Goal: Information Seeking & Learning: Learn about a topic

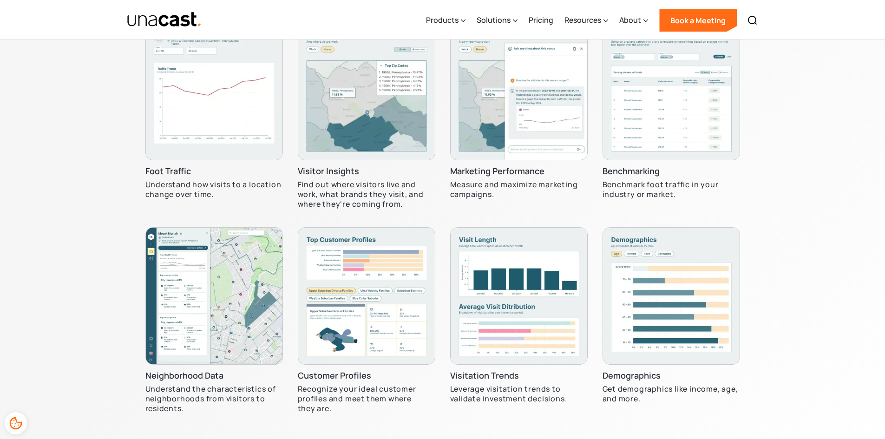
scroll to position [2816, 0]
click at [523, 134] on img at bounding box center [519, 91] width 138 height 138
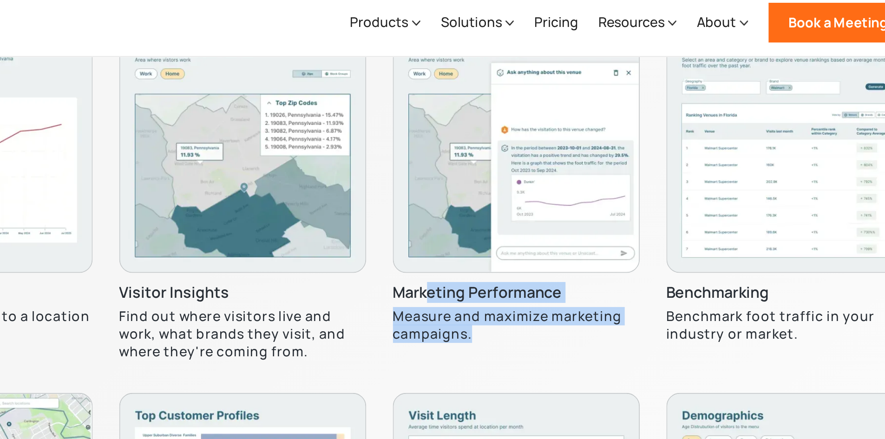
drag, startPoint x: 470, startPoint y: 167, endPoint x: 506, endPoint y: 197, distance: 46.2
click at [506, 197] on div "Marketing Performance Measure and maximize marketing campaigns." at bounding box center [519, 120] width 138 height 197
click at [506, 197] on p "Measure and maximize marketing campaigns." at bounding box center [519, 189] width 138 height 20
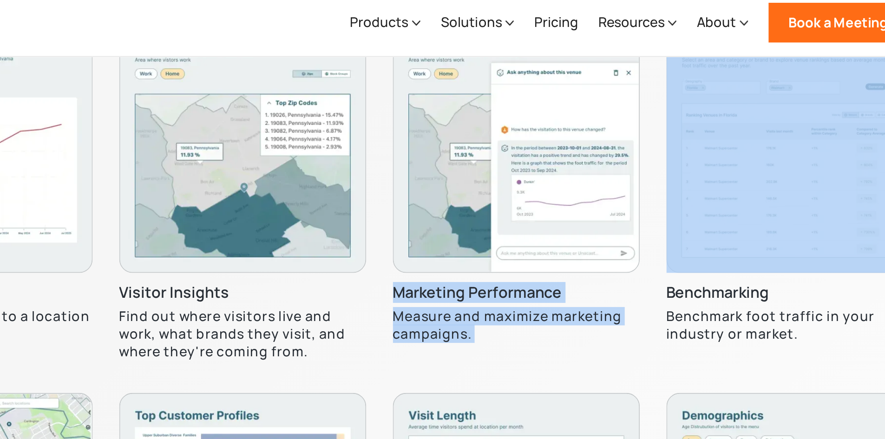
drag, startPoint x: 506, startPoint y: 197, endPoint x: 471, endPoint y: 176, distance: 40.0
click at [471, 176] on div "Marketing Performance Measure and maximize marketing campaigns." at bounding box center [519, 120] width 138 height 197
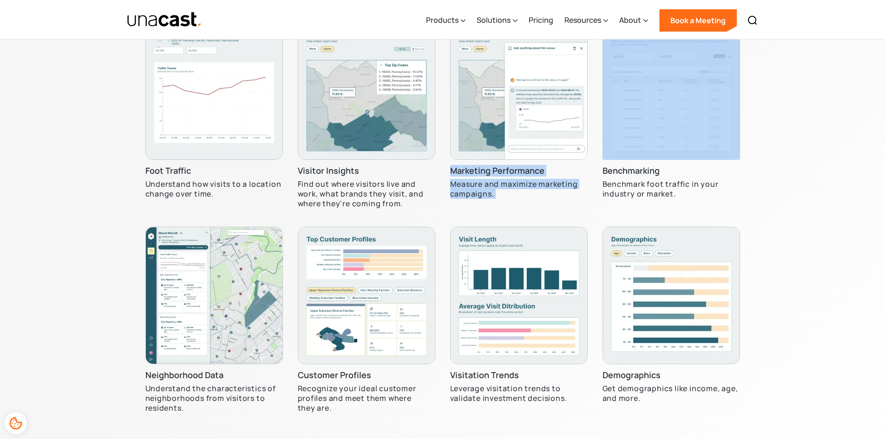
click at [666, 138] on img at bounding box center [672, 91] width 138 height 138
click at [519, 158] on img at bounding box center [519, 91] width 138 height 138
click at [480, 166] on h3 "Marketing Performance" at bounding box center [497, 170] width 94 height 11
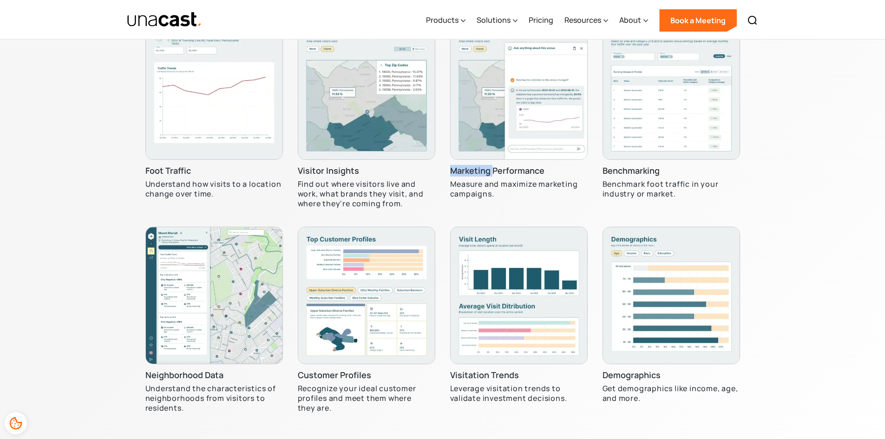
click at [480, 166] on h3 "Marketing Performance" at bounding box center [497, 170] width 94 height 11
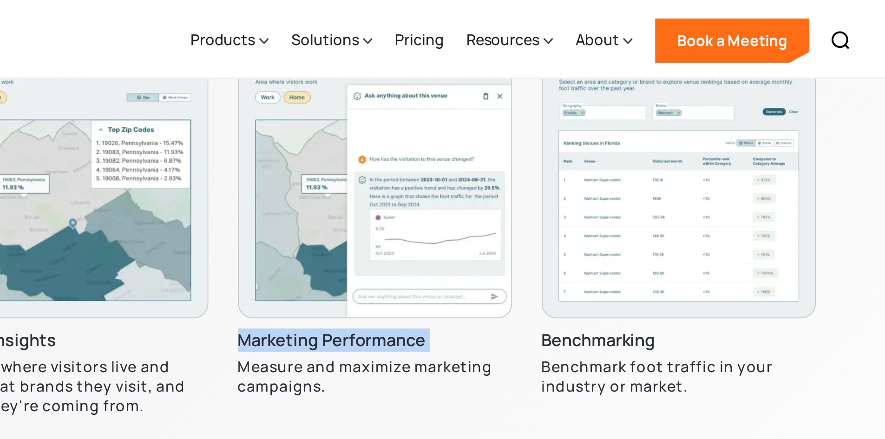
scroll to position [2816, 0]
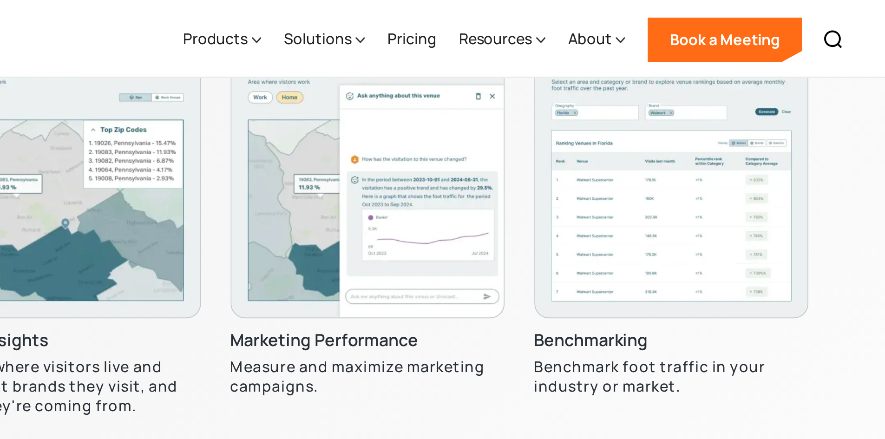
click at [461, 180] on p "Measure and maximize marketing campaigns." at bounding box center [519, 190] width 138 height 20
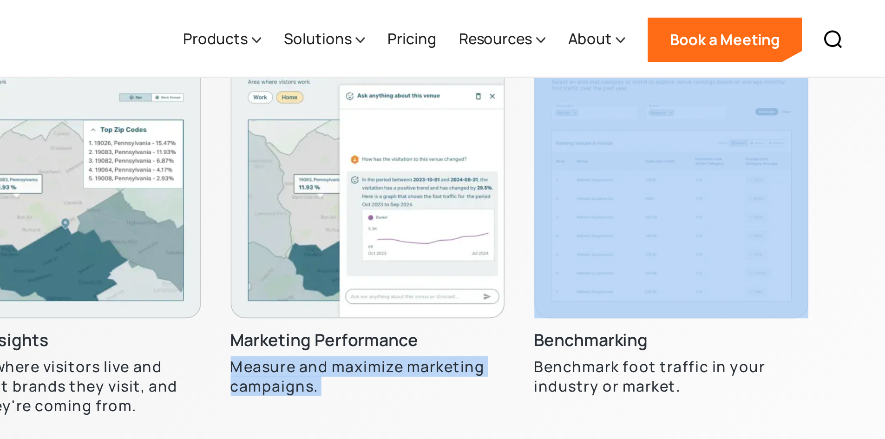
drag, startPoint x: 461, startPoint y: 179, endPoint x: 479, endPoint y: 188, distance: 20.4
click at [479, 188] on p "Measure and maximize marketing campaigns." at bounding box center [519, 190] width 138 height 20
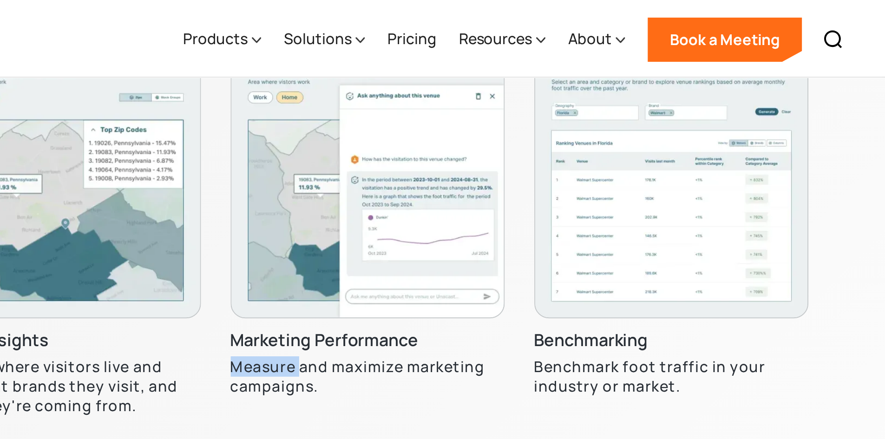
click at [479, 188] on p "Measure and maximize marketing campaigns." at bounding box center [519, 190] width 138 height 20
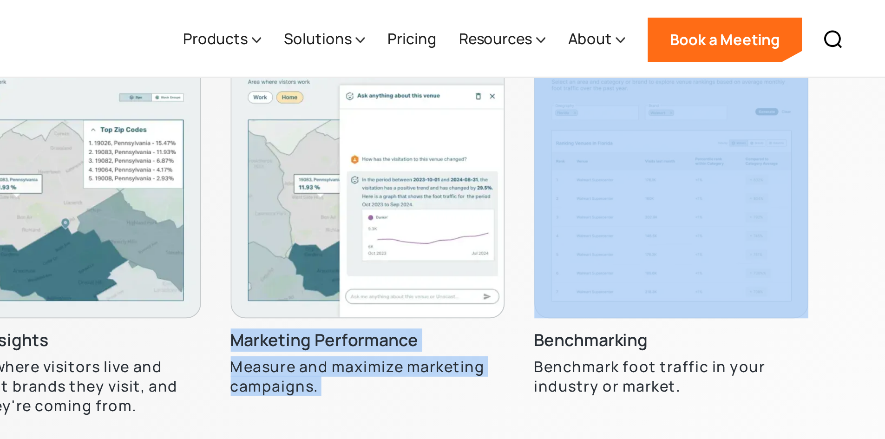
drag, startPoint x: 479, startPoint y: 188, endPoint x: 464, endPoint y: 177, distance: 18.6
click at [464, 177] on div "Marketing Performance Measure and maximize marketing campaigns." at bounding box center [519, 121] width 138 height 197
click at [464, 177] on h3 "Marketing Performance" at bounding box center [497, 171] width 94 height 11
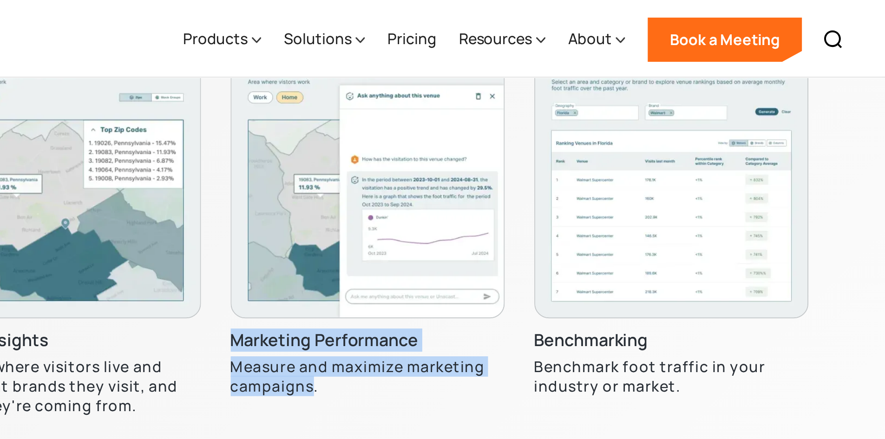
drag, startPoint x: 464, startPoint y: 177, endPoint x: 489, endPoint y: 195, distance: 30.2
click at [489, 195] on div "Marketing Performance Measure and maximize marketing campaigns." at bounding box center [519, 121] width 138 height 197
click at [489, 195] on p "Measure and maximize marketing campaigns." at bounding box center [519, 190] width 138 height 20
drag, startPoint x: 489, startPoint y: 195, endPoint x: 462, endPoint y: 176, distance: 32.4
click at [462, 176] on div "Marketing Performance Measure and maximize marketing campaigns." at bounding box center [519, 121] width 138 height 197
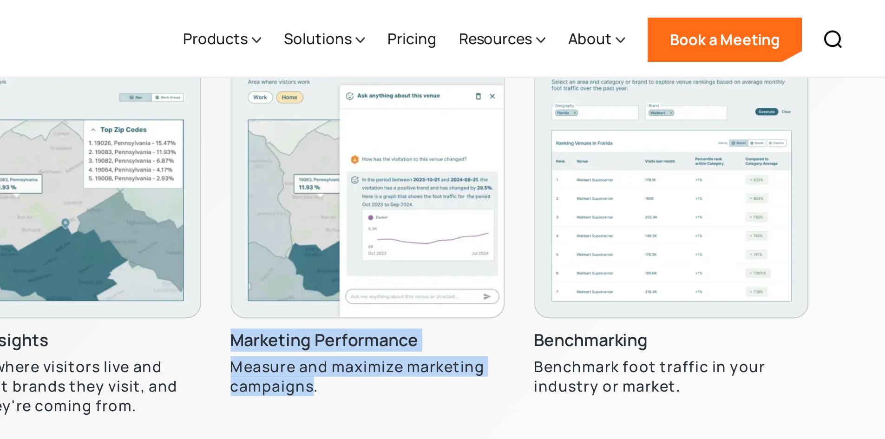
click at [462, 176] on h3 "Marketing Performance" at bounding box center [497, 171] width 94 height 11
drag, startPoint x: 462, startPoint y: 176, endPoint x: 488, endPoint y: 198, distance: 34.0
click at [488, 198] on div "Marketing Performance Measure and maximize marketing campaigns." at bounding box center [519, 121] width 138 height 197
click at [488, 198] on p "Measure and maximize marketing campaigns." at bounding box center [519, 190] width 138 height 20
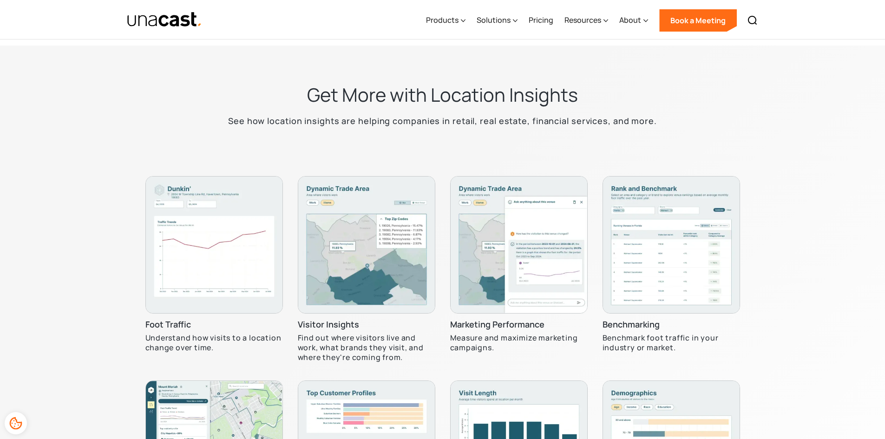
scroll to position [2663, 0]
click at [330, 109] on div "Get More with Location Insights See how location insights are helping companies…" at bounding box center [443, 110] width 465 height 56
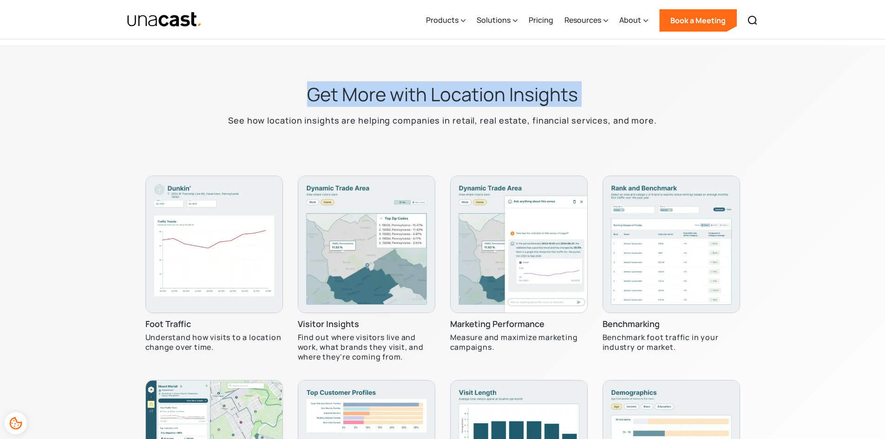
click at [330, 109] on div "Get More with Location Insights See how location insights are helping companies…" at bounding box center [443, 110] width 465 height 56
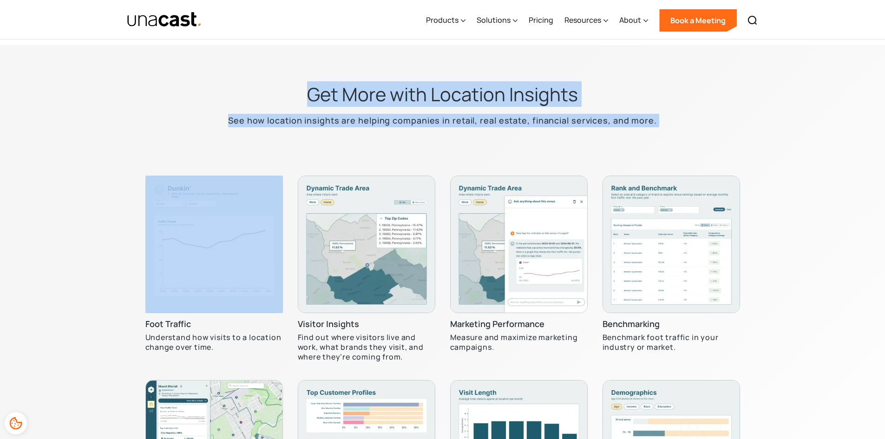
drag, startPoint x: 330, startPoint y: 109, endPoint x: 344, endPoint y: 132, distance: 27.1
click at [344, 132] on div "Get More with Location Insights See how location insights are helping companies…" at bounding box center [443, 110] width 465 height 56
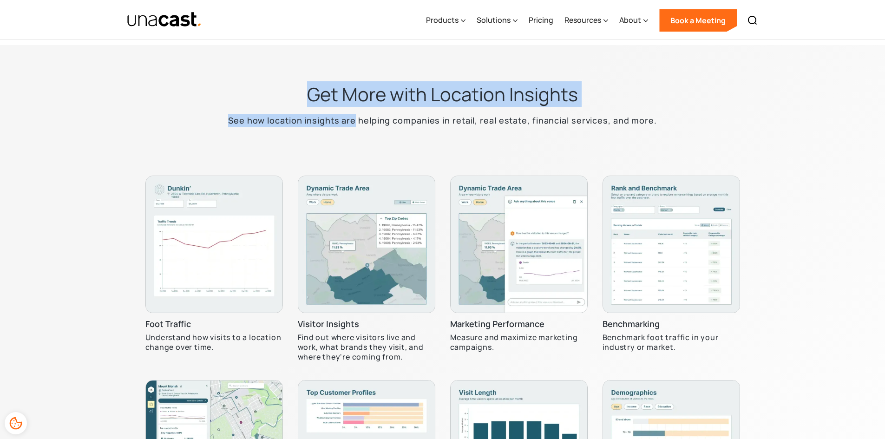
drag, startPoint x: 344, startPoint y: 132, endPoint x: 332, endPoint y: 84, distance: 49.9
click at [332, 84] on div "Get More with Location Insights See how location insights are helping companies…" at bounding box center [443, 110] width 465 height 56
click at [332, 84] on h2 "Get More with Location Insights" at bounding box center [442, 94] width 271 height 24
drag, startPoint x: 332, startPoint y: 84, endPoint x: 542, endPoint y: 130, distance: 215.4
click at [542, 130] on div "Get More with Location Insights See how location insights are helping companies…" at bounding box center [443, 110] width 465 height 56
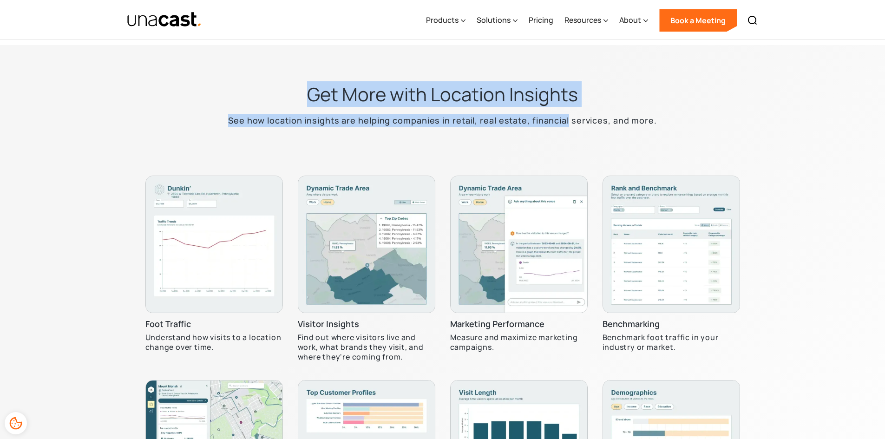
click at [542, 130] on div "Get More with Location Insights See how location insights are helping companies…" at bounding box center [443, 110] width 465 height 56
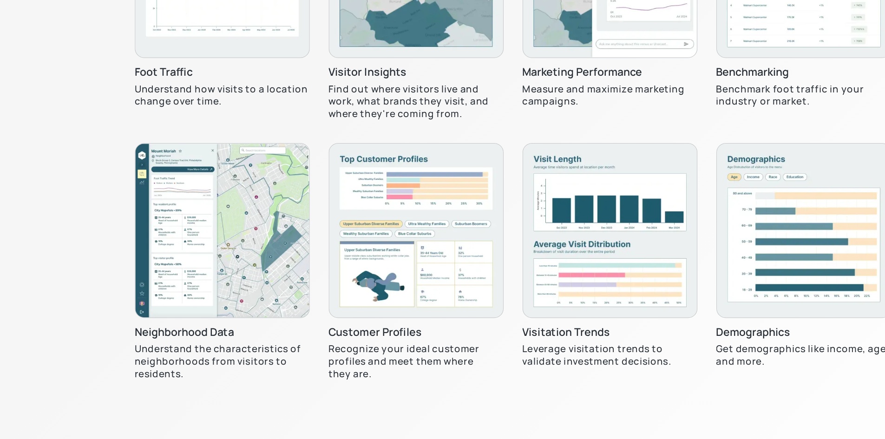
scroll to position [2837, 0]
